Goal: Task Accomplishment & Management: Use online tool/utility

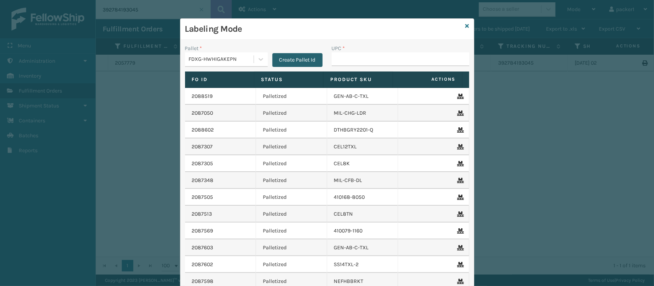
click at [285, 64] on button "Create Pallet Id" at bounding box center [297, 60] width 50 height 14
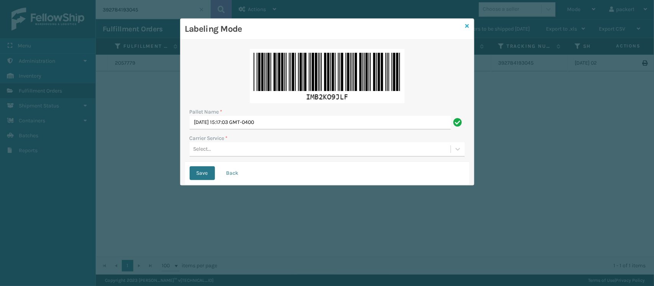
click at [466, 22] on link at bounding box center [467, 26] width 4 height 8
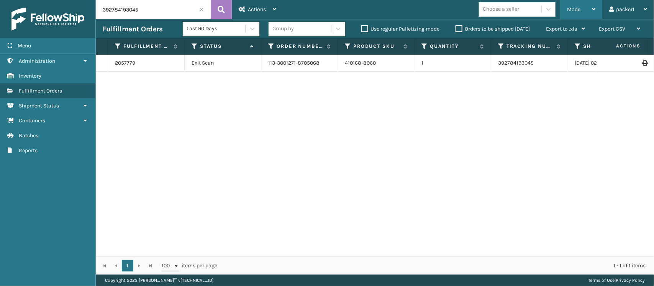
click at [577, 8] on span "Mode" at bounding box center [573, 9] width 13 height 7
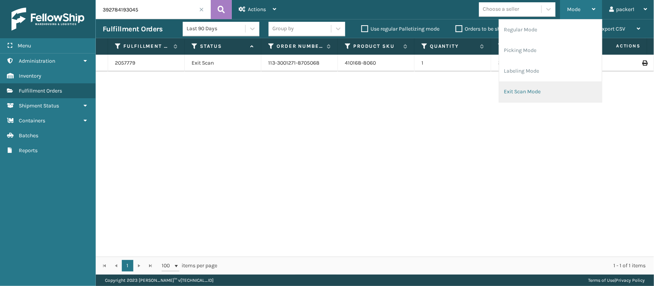
click at [521, 91] on li "Exit Scan Mode" at bounding box center [550, 92] width 103 height 21
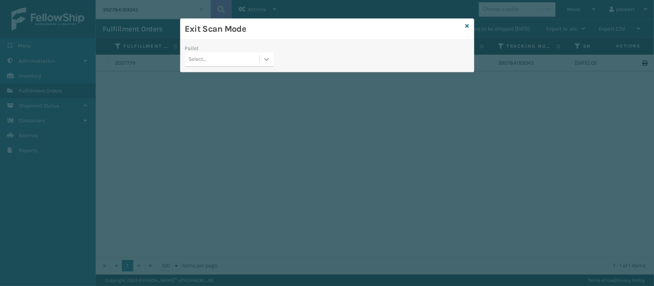
click at [265, 59] on icon at bounding box center [266, 59] width 5 height 3
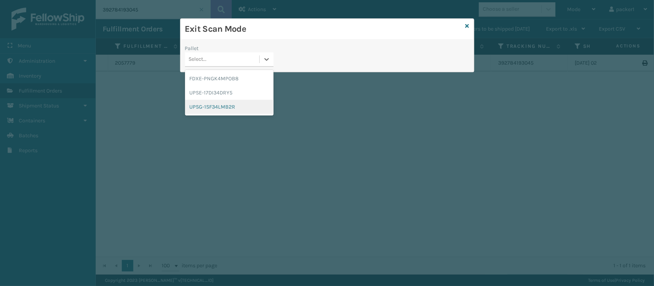
click at [234, 103] on div "UPSG-1SF34LMB2R" at bounding box center [229, 107] width 88 height 14
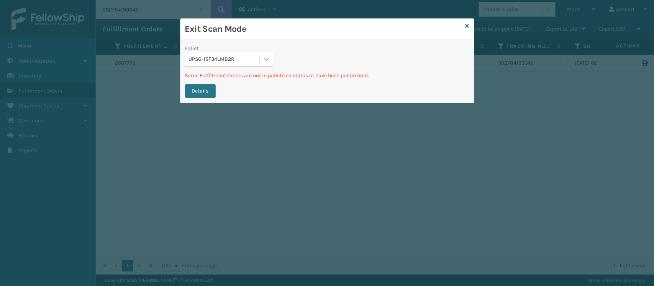
click at [265, 60] on icon at bounding box center [266, 59] width 5 height 3
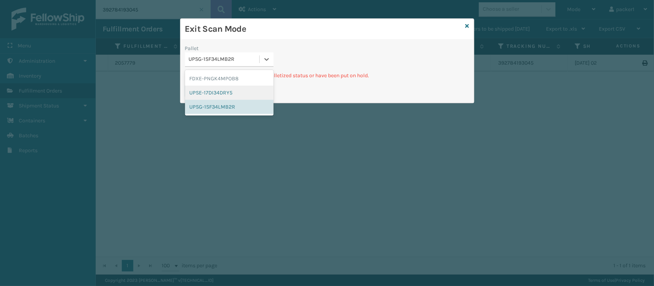
click at [227, 90] on div "UPSE-17DI34DRY5" at bounding box center [229, 93] width 88 height 14
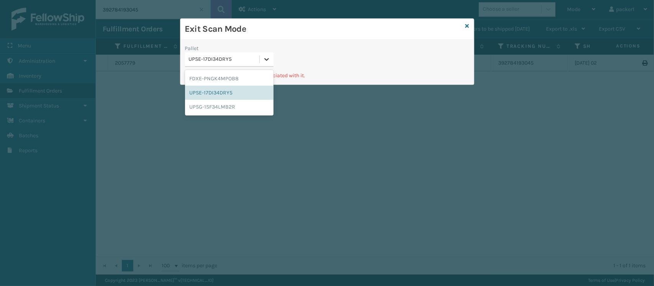
click at [263, 62] on icon at bounding box center [267, 60] width 8 height 8
click at [229, 79] on div "FDXE-PNGK4MPOB8" at bounding box center [229, 79] width 88 height 14
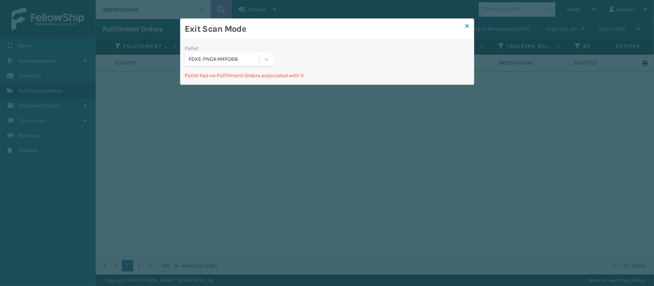
click at [467, 24] on icon at bounding box center [467, 25] width 4 height 5
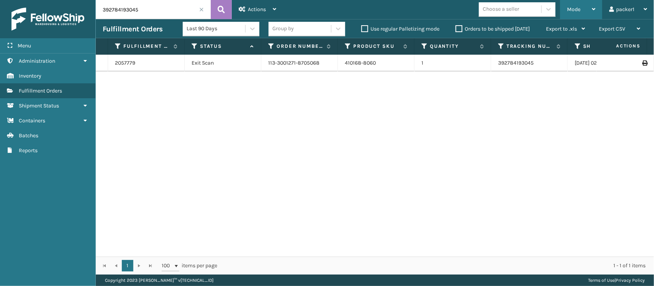
click at [578, 10] on span "Mode" at bounding box center [573, 9] width 13 height 7
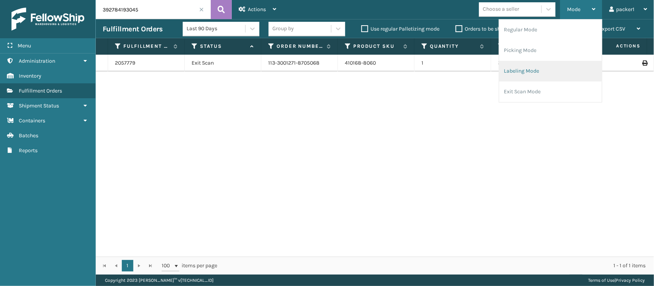
click at [521, 73] on li "Labeling Mode" at bounding box center [550, 71] width 103 height 21
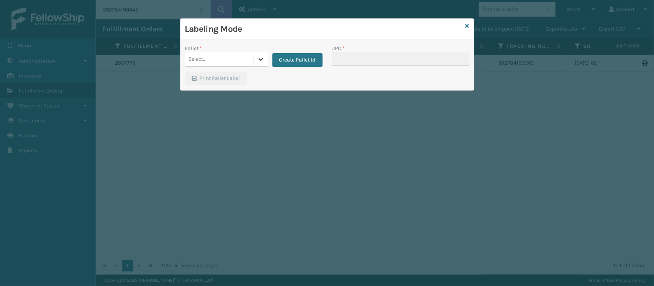
click at [260, 60] on icon at bounding box center [260, 59] width 5 height 3
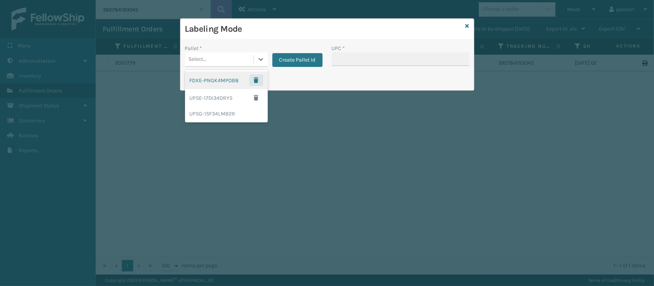
click at [256, 81] on span "button" at bounding box center [256, 80] width 5 height 5
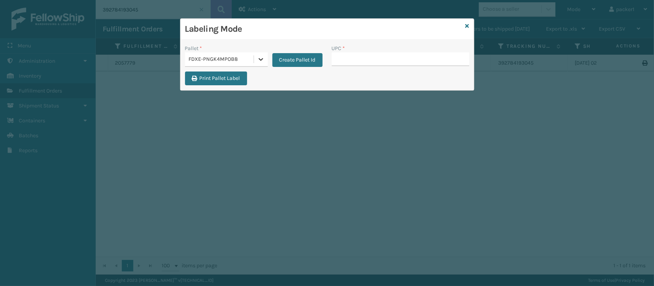
click at [257, 60] on icon at bounding box center [261, 60] width 8 height 8
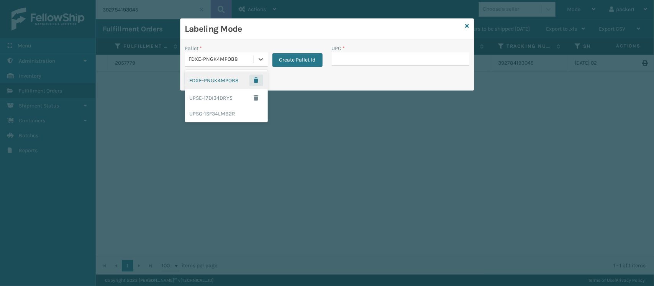
click at [256, 83] on button "button" at bounding box center [256, 80] width 14 height 11
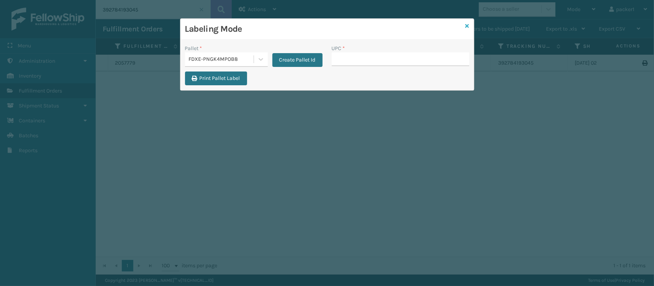
click at [466, 23] on icon at bounding box center [467, 25] width 4 height 5
